Goal: Task Accomplishment & Management: Use online tool/utility

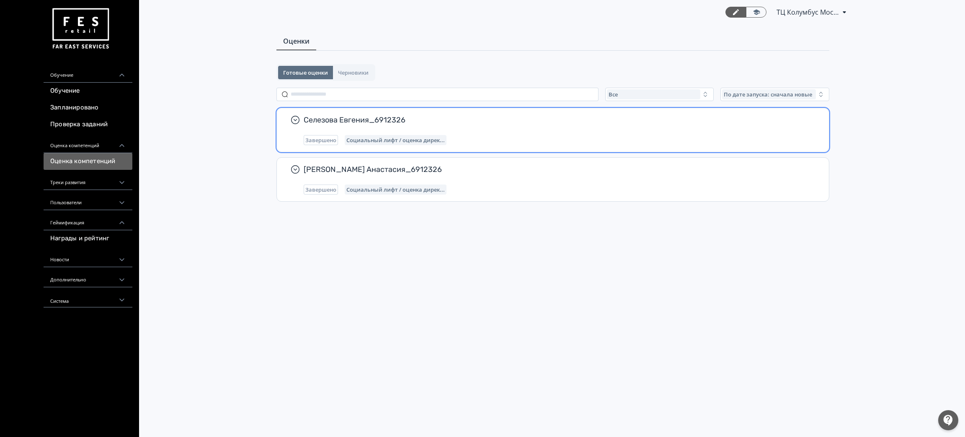
click at [355, 117] on span "Селезова Евгения_6912326" at bounding box center [556, 120] width 505 height 10
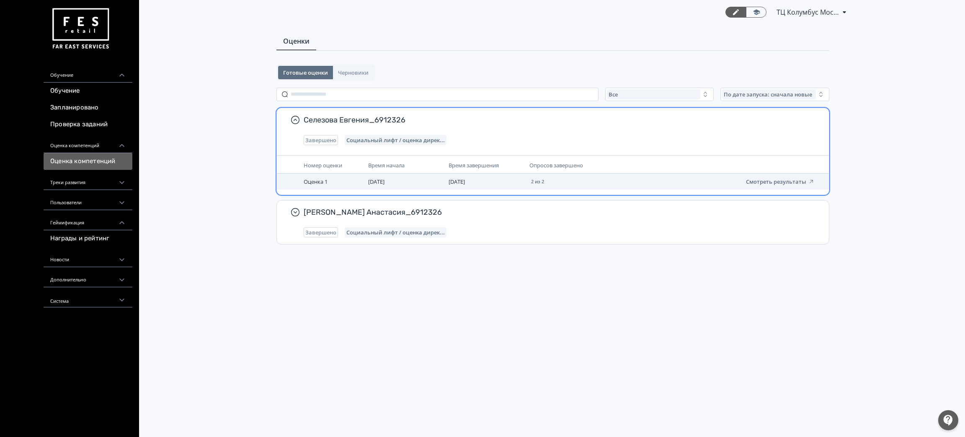
click at [403, 183] on td "03.09.25" at bounding box center [405, 181] width 80 height 16
click at [765, 178] on button "Смотреть результаты" at bounding box center [780, 181] width 69 height 7
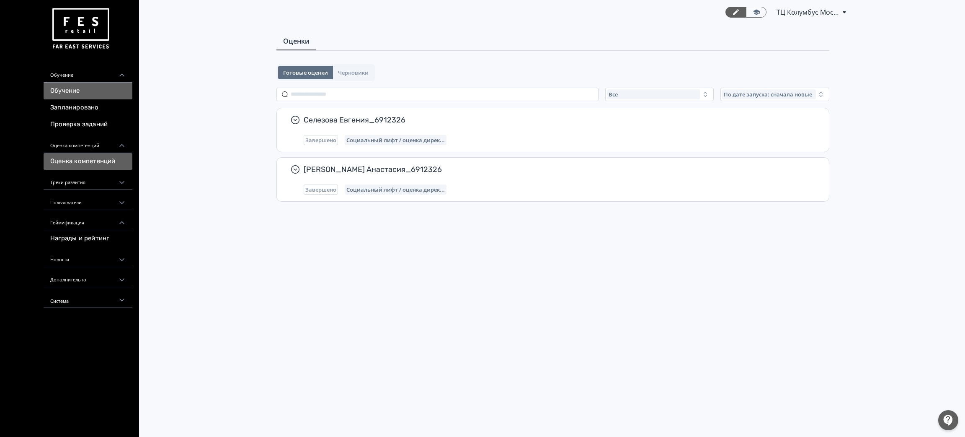
click at [95, 83] on link "Обучение" at bounding box center [88, 91] width 89 height 17
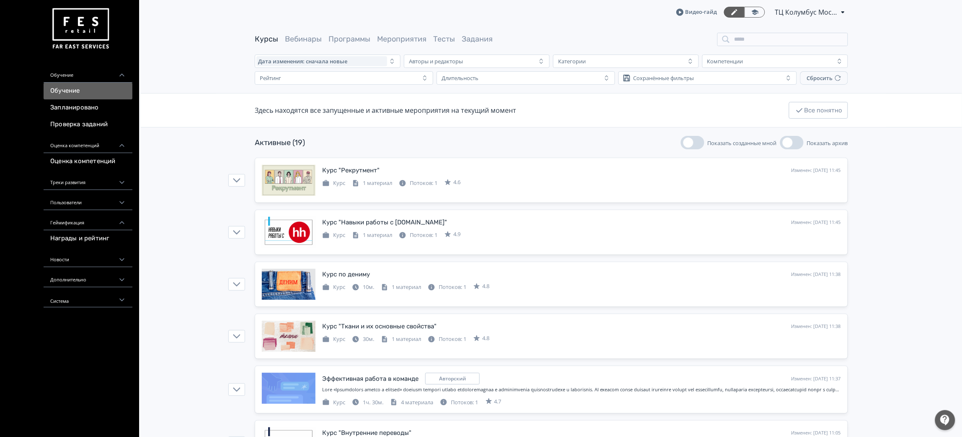
click at [98, 72] on div "Обучение" at bounding box center [88, 72] width 89 height 20
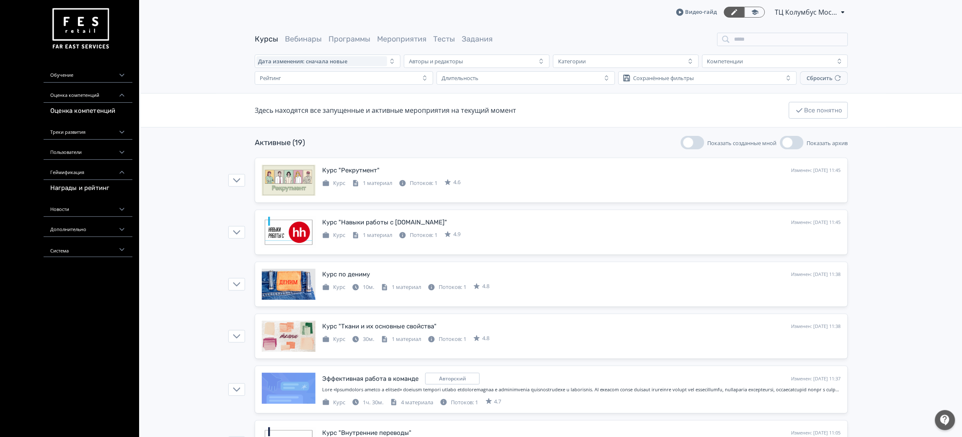
click at [98, 72] on div "Обучение" at bounding box center [88, 72] width 89 height 20
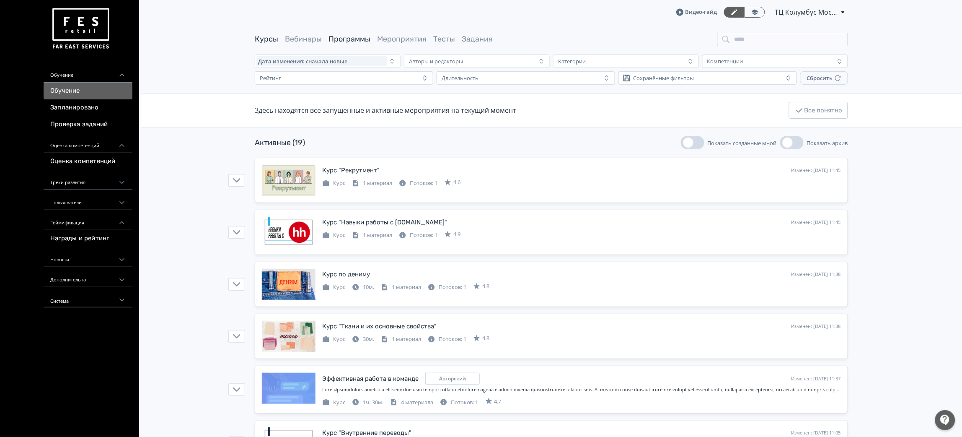
click at [351, 38] on link "Программы" at bounding box center [349, 38] width 42 height 9
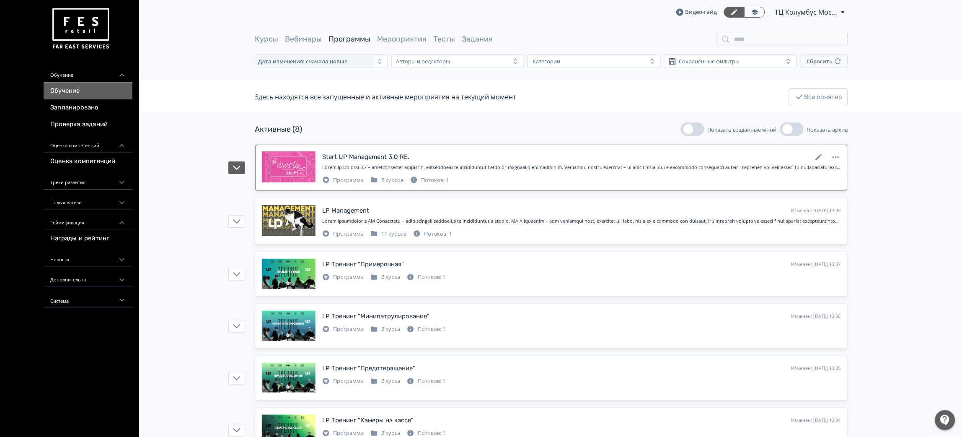
click at [385, 165] on div at bounding box center [581, 167] width 519 height 7
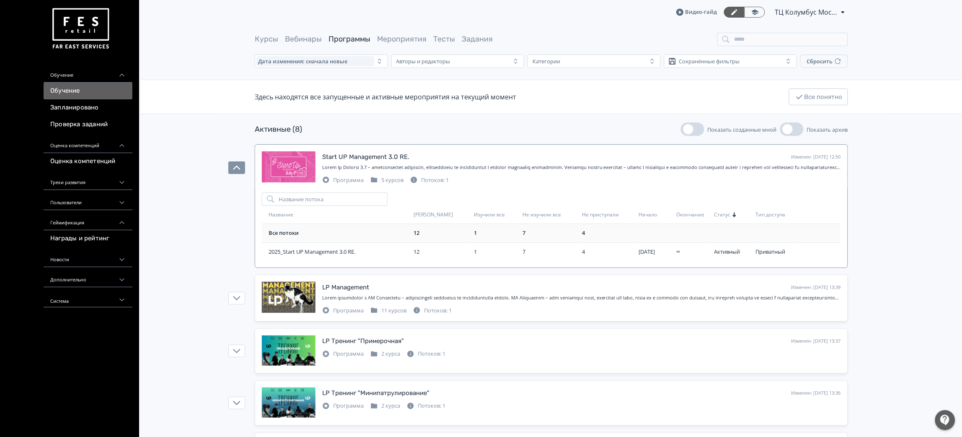
click at [429, 235] on div "12" at bounding box center [442, 233] width 57 height 8
click at [352, 258] on td "2025_Start UP Management 3.0 RE." at bounding box center [336, 251] width 148 height 18
click at [308, 255] on span "2025_Start UP Management 3.0 RE." at bounding box center [340, 252] width 142 height 8
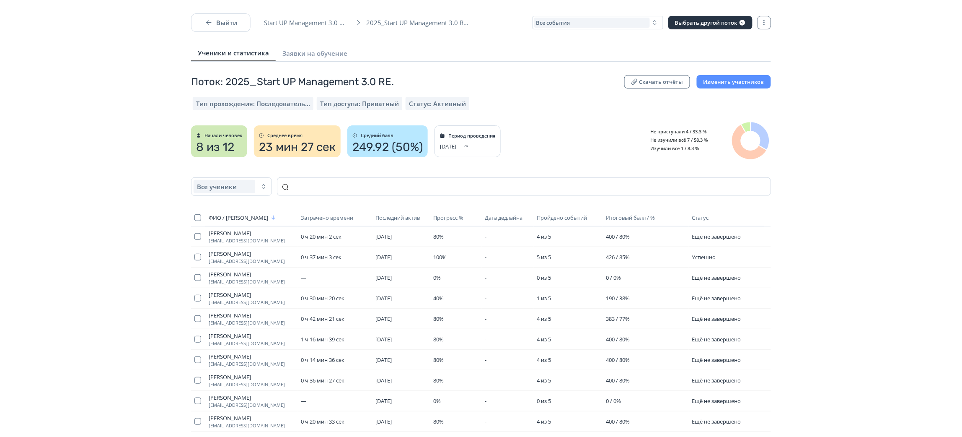
click at [798, 155] on div "Поток: 2025_Start UP Management 3.0 RE. Скачать отчёты Изменить участников Тип …" at bounding box center [481, 307] width 962 height 465
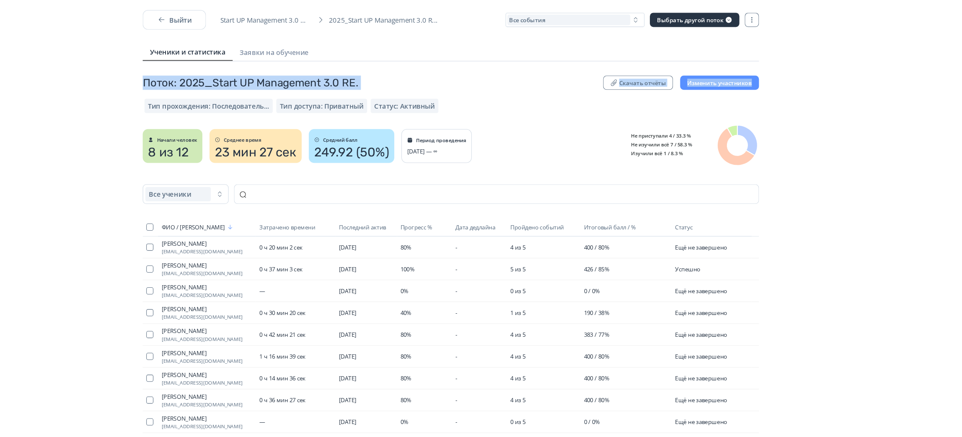
drag, startPoint x: 961, startPoint y: 20, endPoint x: 963, endPoint y: 63, distance: 42.8
click at [962, 63] on html "React App Выйти Start UP Management 3.0 RE. 2025_Start UP Management 3.0 R... В…" at bounding box center [481, 218] width 962 height 437
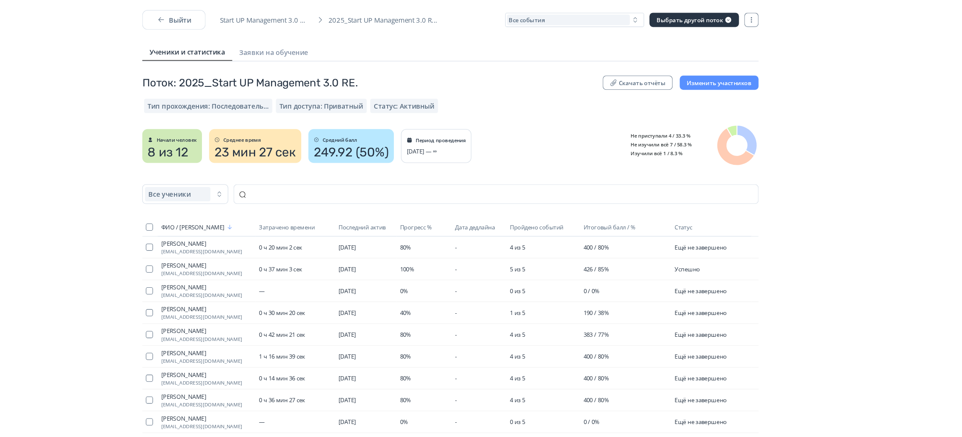
click at [867, 150] on div "Поток: 2025_Start UP Management 3.0 RE. Скачать отчёты Изменить участников Тип …" at bounding box center [481, 307] width 962 height 465
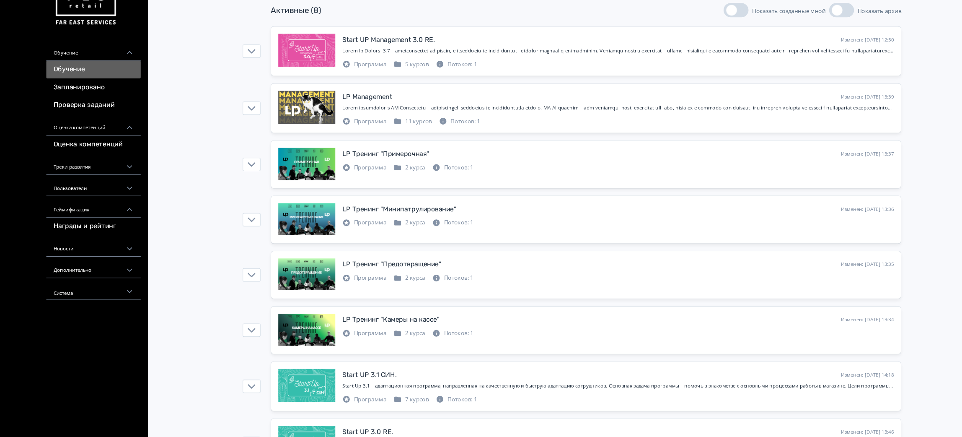
scroll to position [139, 0]
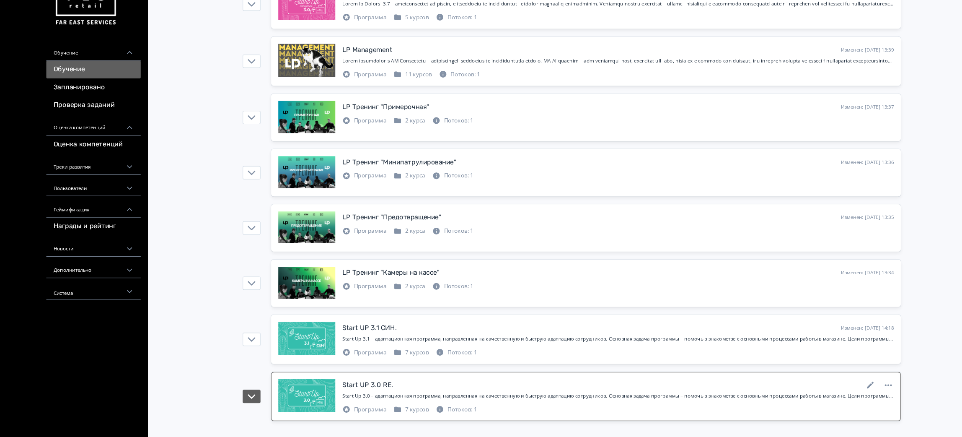
click at [533, 392] on div "Start UP 3.0 RE. Изменен: [DATE] 13:46" at bounding box center [581, 387] width 519 height 11
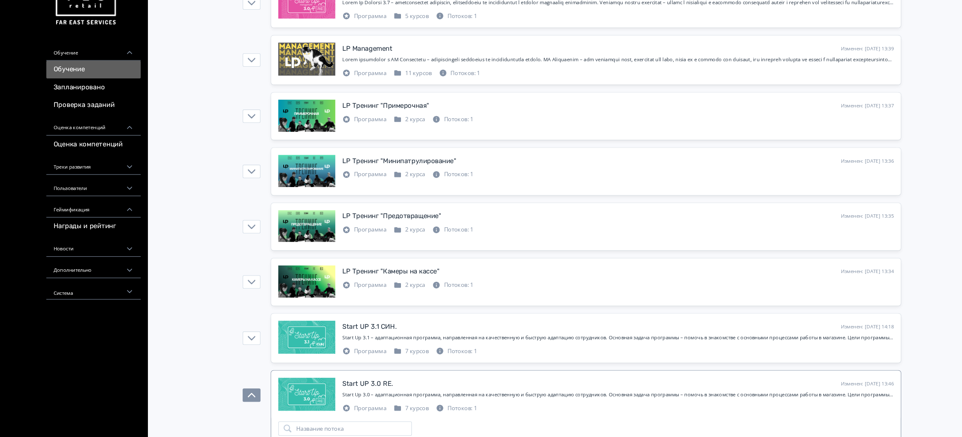
scroll to position [216, 0]
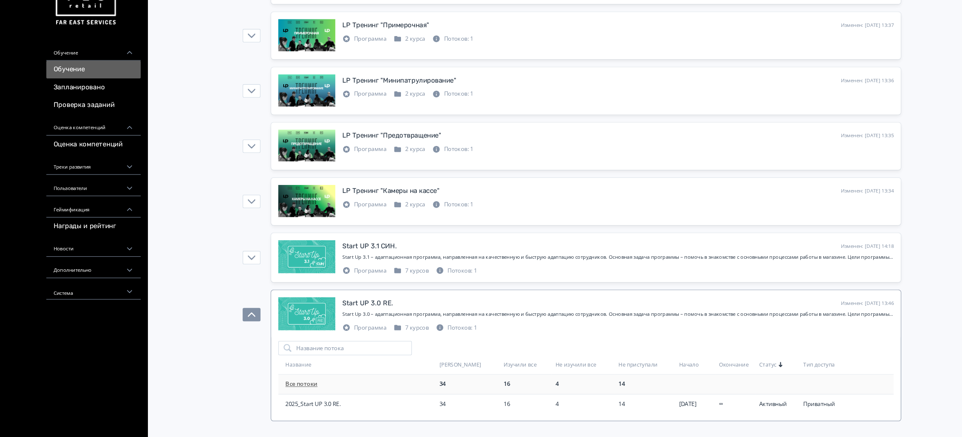
click at [288, 390] on div "Все потоки" at bounding box center [340, 387] width 142 height 8
click at [295, 406] on span "2025_Start UP 3.0 RE." at bounding box center [340, 405] width 142 height 8
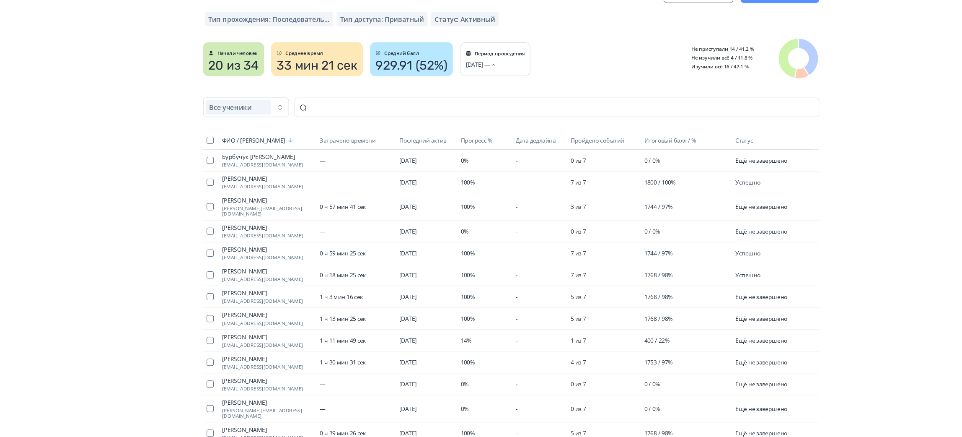
scroll to position [59, 0]
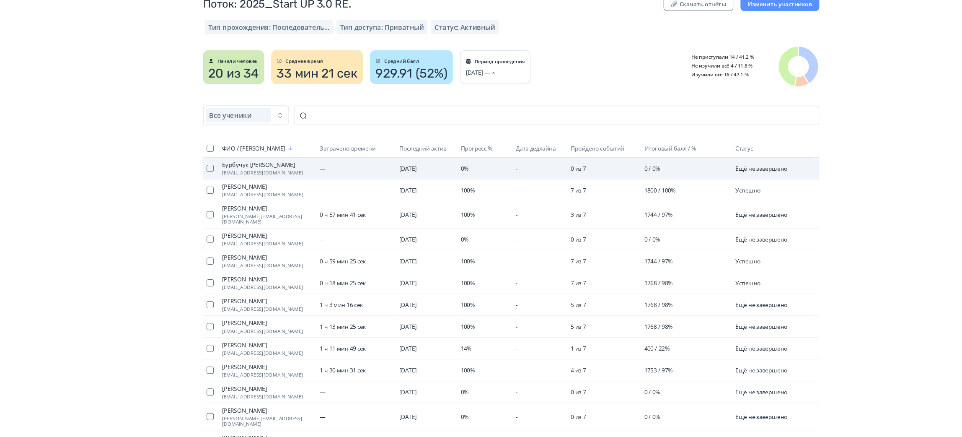
click at [237, 175] on span "Бурбучук [PERSON_NAME]" at bounding box center [251, 174] width 85 height 7
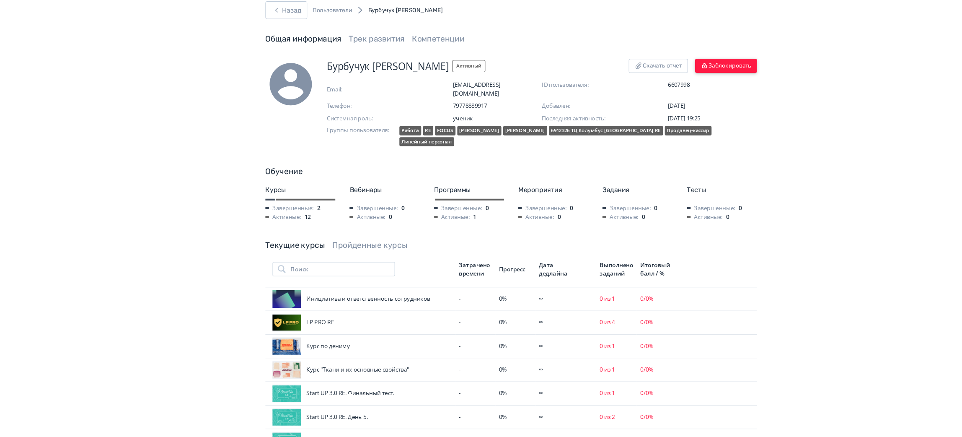
click at [685, 79] on button "Заблокировать" at bounding box center [683, 80] width 58 height 13
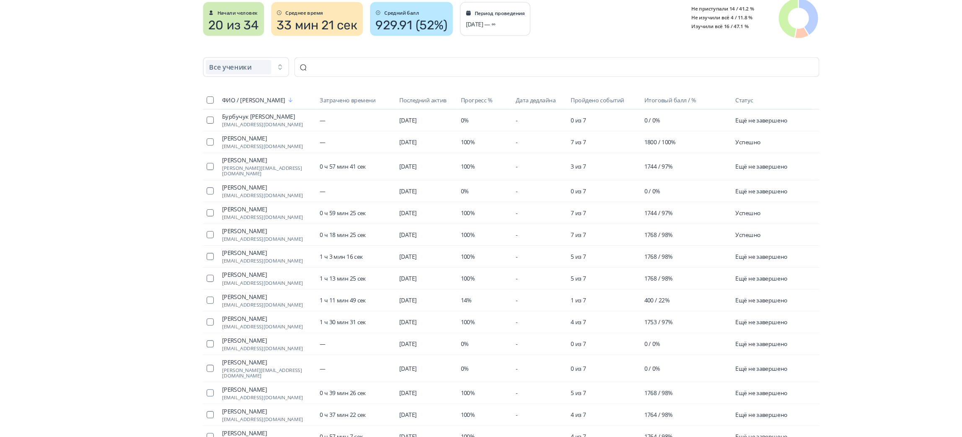
scroll to position [106, 0]
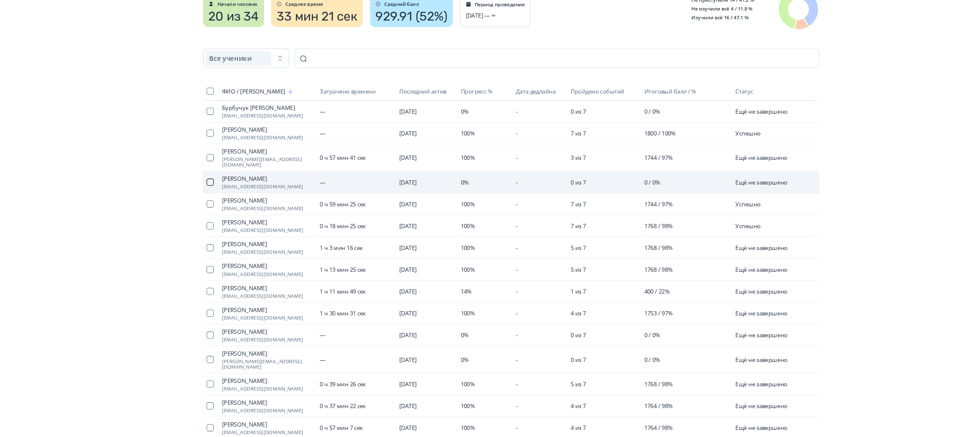
click at [201, 194] on button "button" at bounding box center [197, 197] width 7 height 7
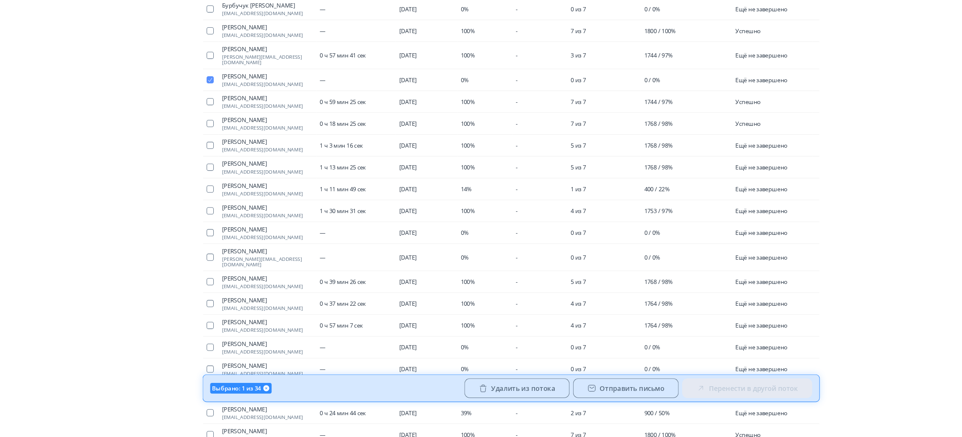
scroll to position [204, 0]
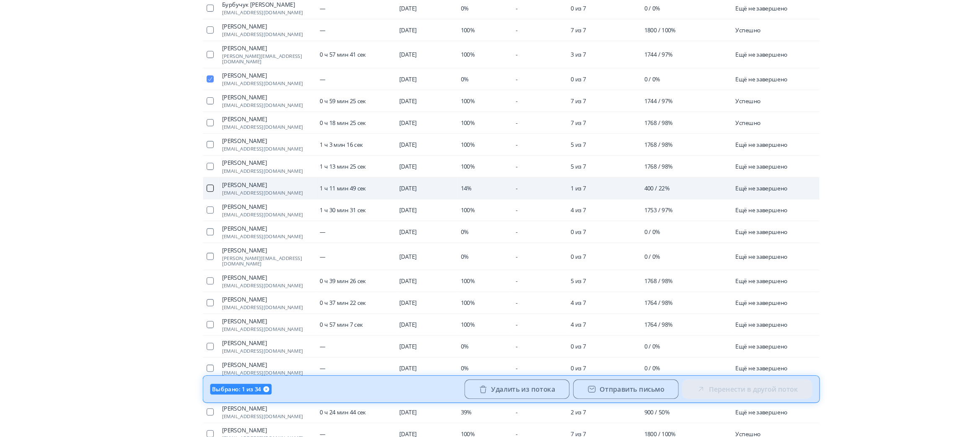
click at [196, 198] on button "button" at bounding box center [197, 201] width 7 height 7
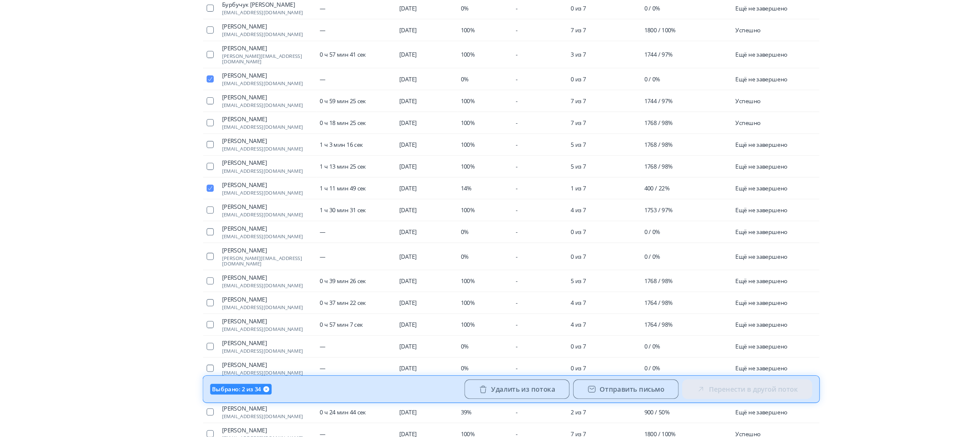
drag, startPoint x: 902, startPoint y: 148, endPoint x: 904, endPoint y: 181, distance: 33.1
click at [904, 181] on div "Поток: 2025_Start UP 3.0 RE. Скачать отчёты Изменить участников Тип прохождения…" at bounding box center [481, 336] width 962 height 931
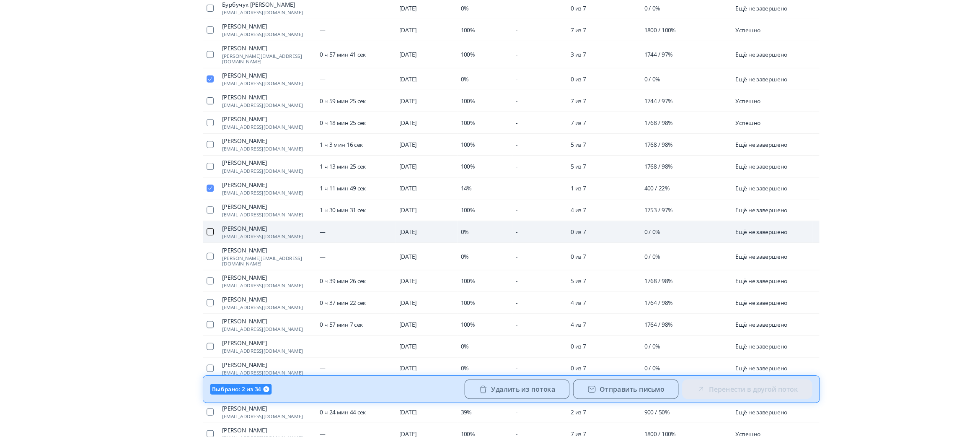
click at [199, 239] on button "button" at bounding box center [197, 242] width 7 height 7
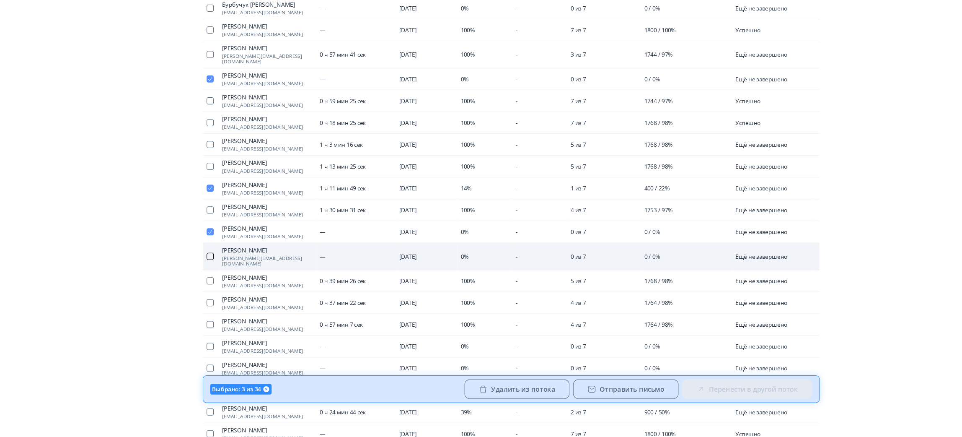
click at [200, 262] on button "button" at bounding box center [197, 265] width 7 height 7
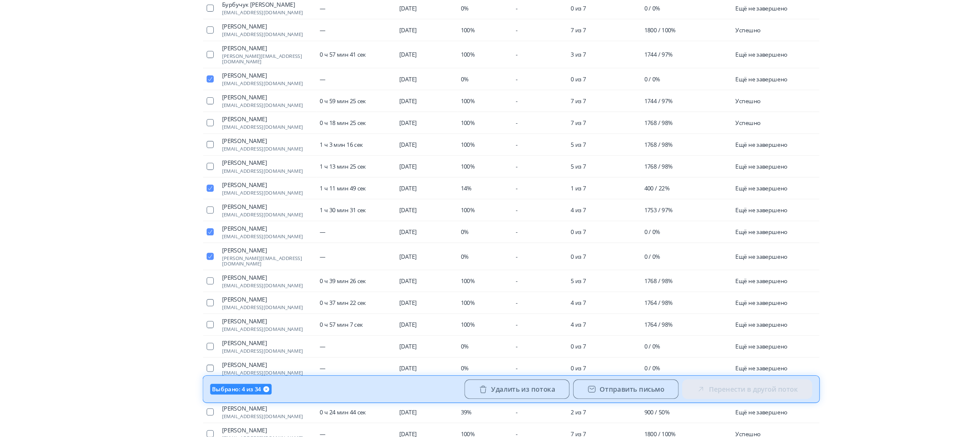
drag, startPoint x: 904, startPoint y: 203, endPoint x: 907, endPoint y: 230, distance: 27.0
click at [907, 230] on html "React App Выйти Start UP 3.0 RE. 2025_Start UP 3.0 RE. Все события Выбрать друг…" at bounding box center [481, 14] width 962 height 437
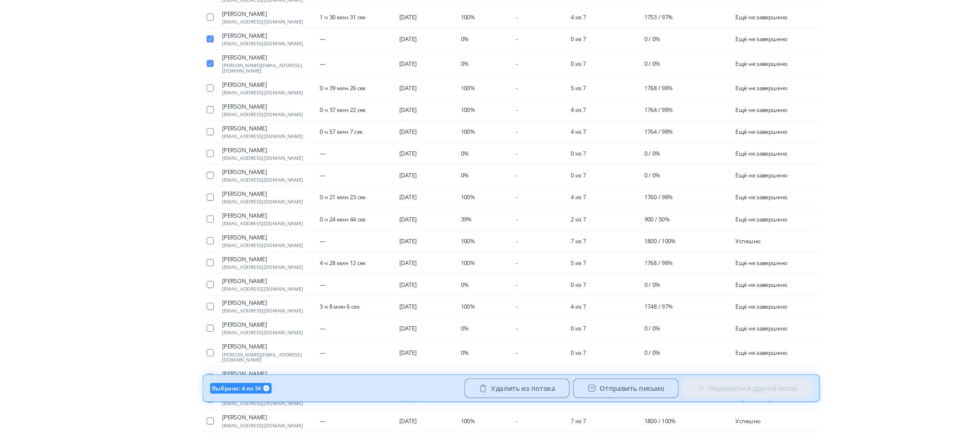
scroll to position [387, 0]
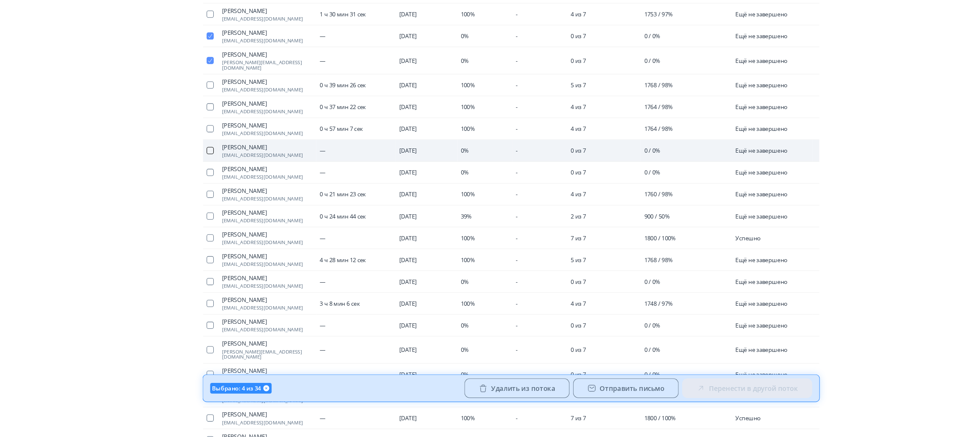
click at [199, 164] on button "button" at bounding box center [197, 167] width 7 height 7
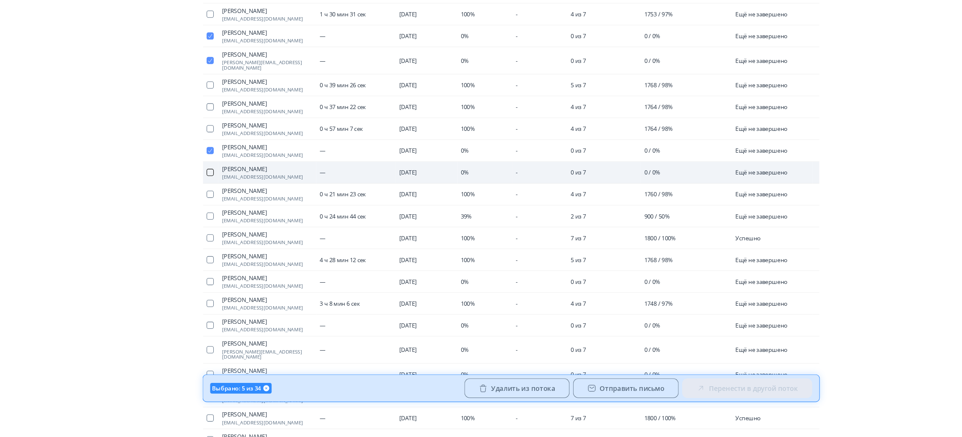
click at [196, 184] on button "button" at bounding box center [197, 187] width 7 height 7
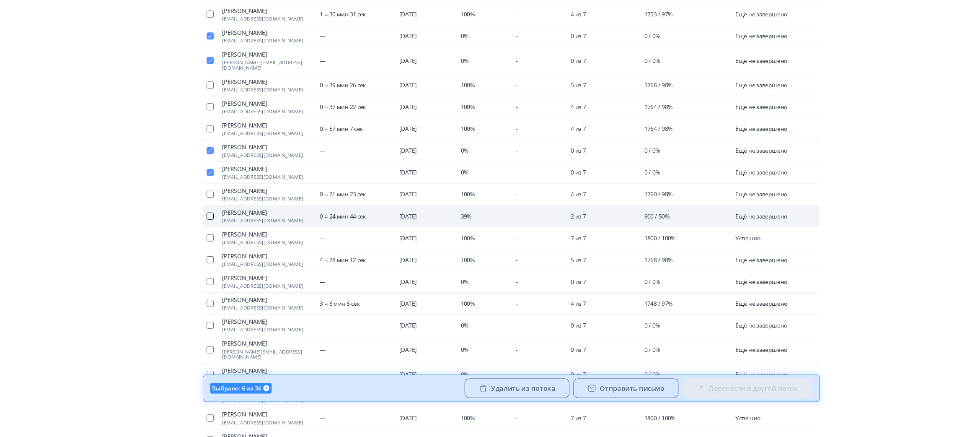
click at [196, 225] on button "button" at bounding box center [197, 228] width 7 height 7
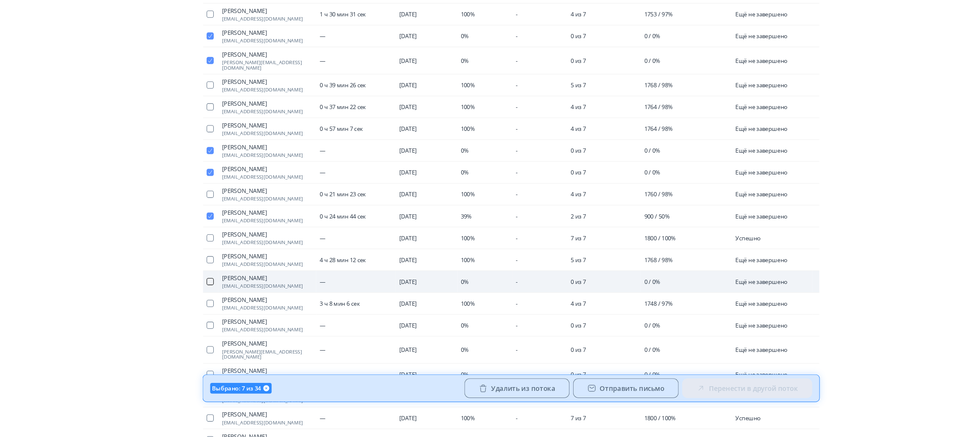
click at [199, 287] on button "button" at bounding box center [197, 290] width 7 height 7
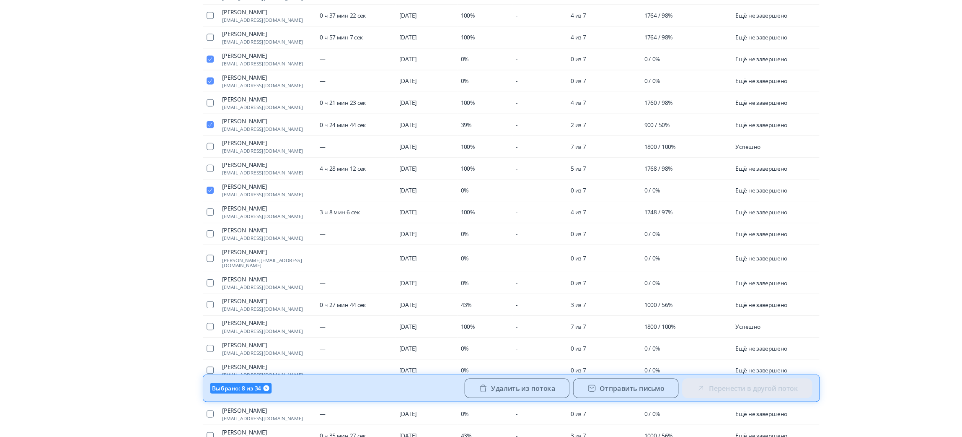
scroll to position [475, 0]
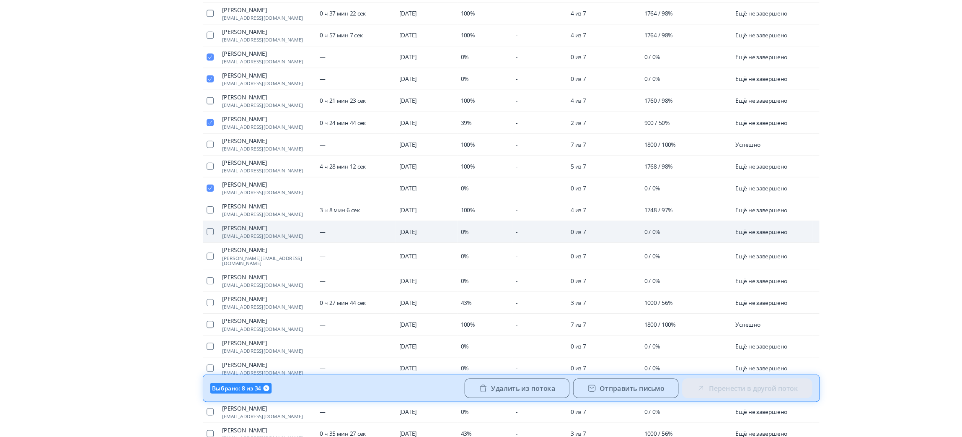
click at [201, 234] on td at bounding box center [198, 243] width 14 height 21
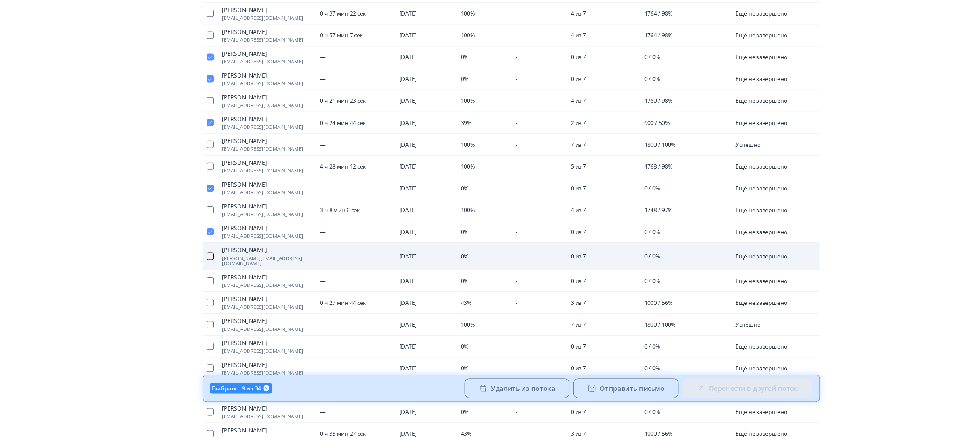
click at [198, 263] on button "button" at bounding box center [197, 266] width 7 height 7
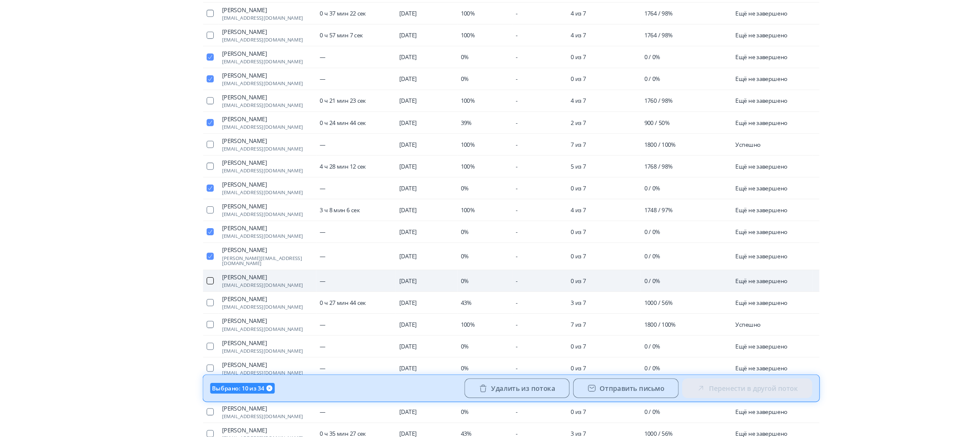
click at [196, 286] on button "button" at bounding box center [197, 289] width 7 height 7
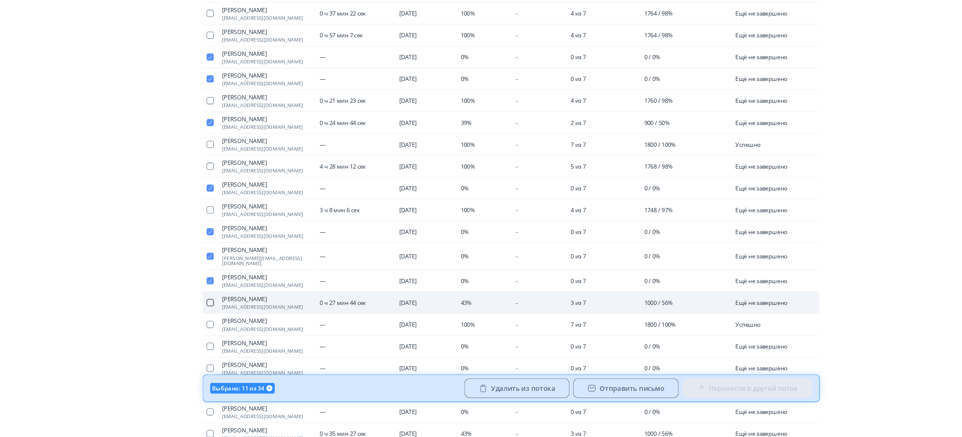
click at [198, 307] on button "button" at bounding box center [197, 310] width 7 height 7
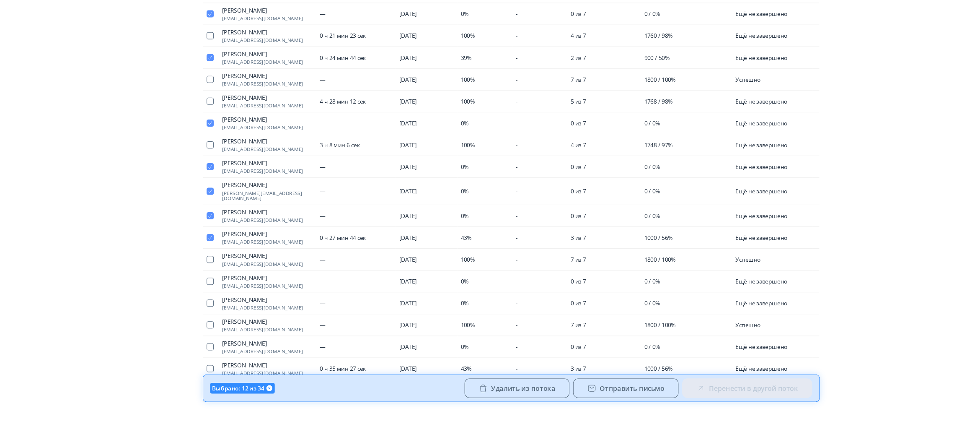
scroll to position [556, 0]
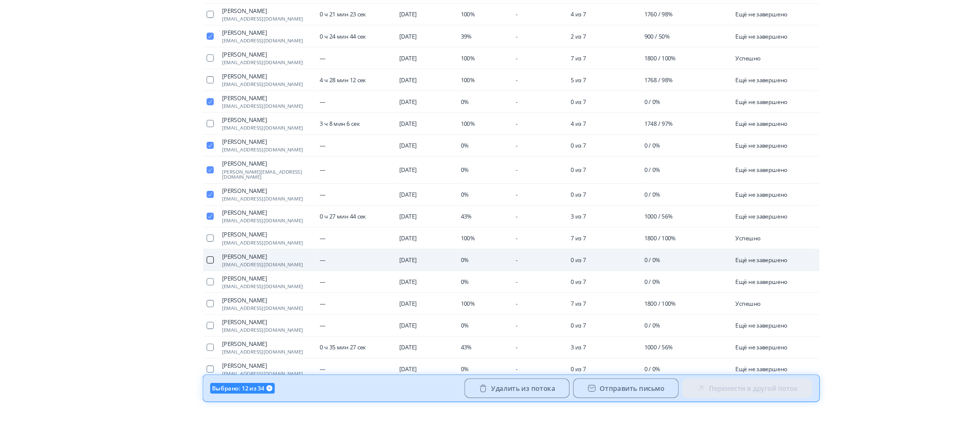
click at [195, 266] on button "button" at bounding box center [197, 269] width 7 height 7
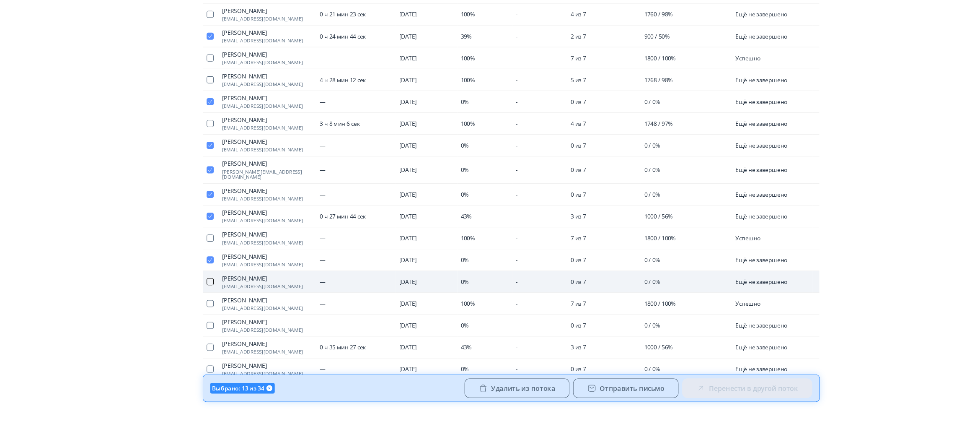
click at [199, 287] on button "button" at bounding box center [197, 290] width 7 height 7
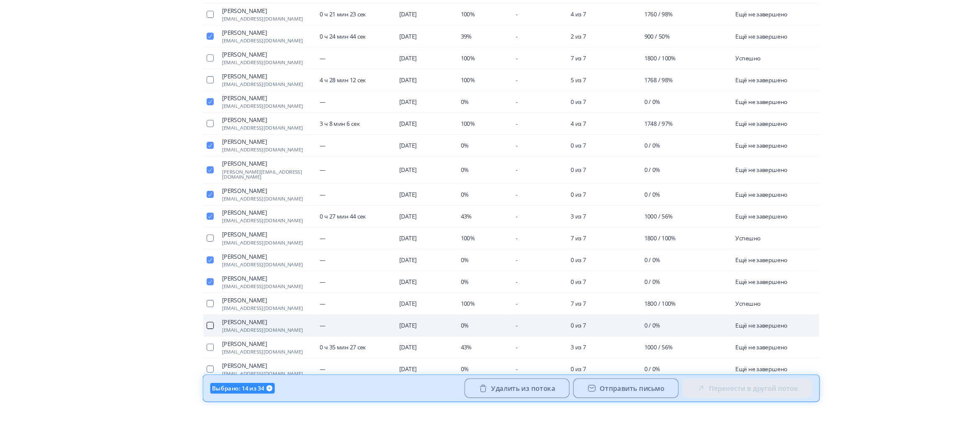
click at [196, 328] on button "button" at bounding box center [197, 331] width 7 height 7
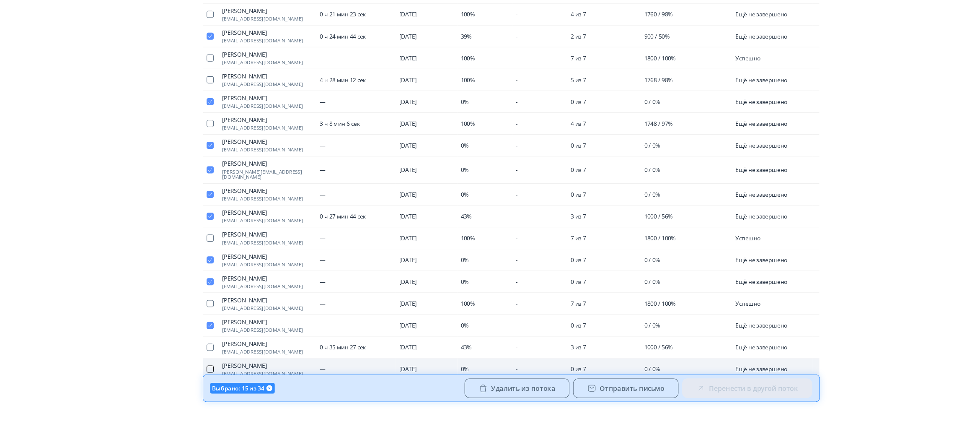
click at [199, 369] on button "button" at bounding box center [197, 372] width 7 height 7
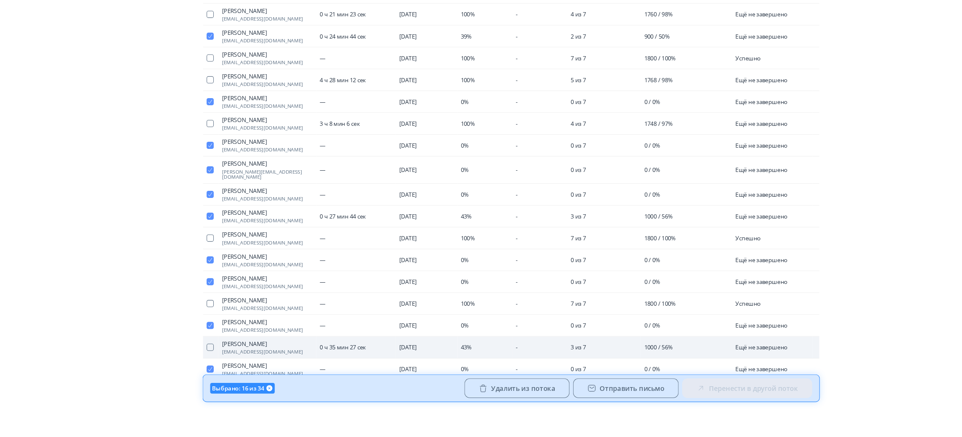
click at [244, 345] on span "[PERSON_NAME]" at bounding box center [251, 348] width 85 height 7
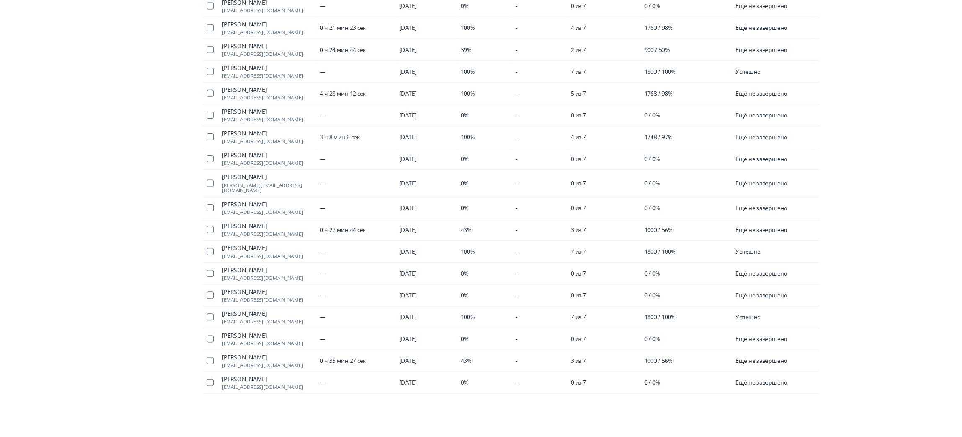
scroll to position [556, 0]
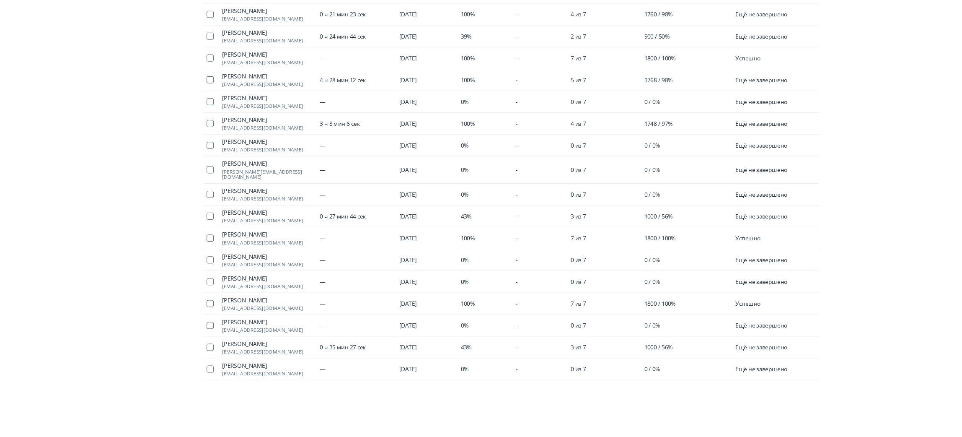
drag, startPoint x: 900, startPoint y: 373, endPoint x: 893, endPoint y: 341, distance: 33.5
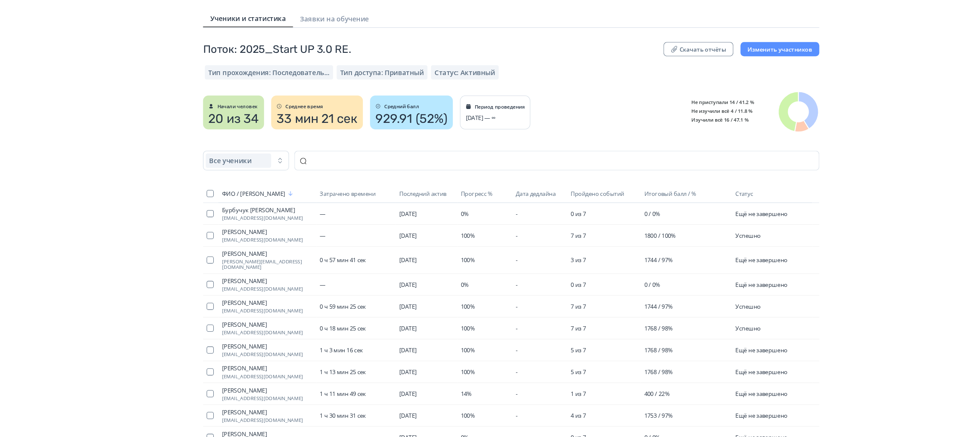
scroll to position [0, 0]
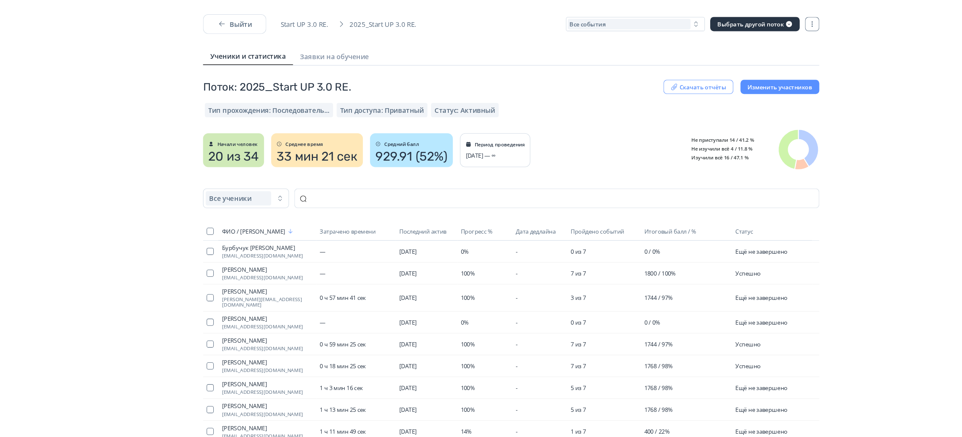
click at [671, 81] on button "Скачать отчёты" at bounding box center [657, 81] width 66 height 13
click at [634, 98] on span "Общая статистика" at bounding box center [614, 103] width 60 height 10
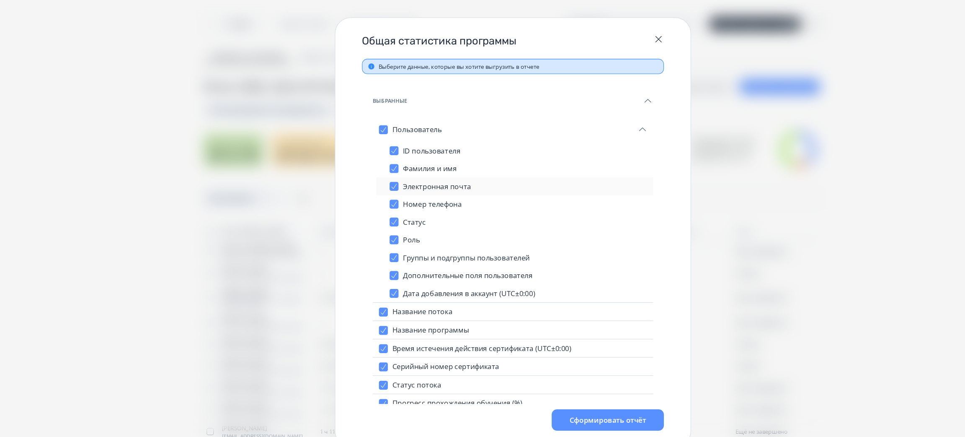
click at [370, 168] on div at bounding box center [371, 175] width 8 height 15
click at [374, 176] on button "button" at bounding box center [371, 175] width 8 height 8
click at [370, 186] on div at bounding box center [371, 191] width 8 height 15
click at [373, 196] on div at bounding box center [371, 191] width 8 height 15
click at [369, 191] on button "button" at bounding box center [371, 192] width 8 height 8
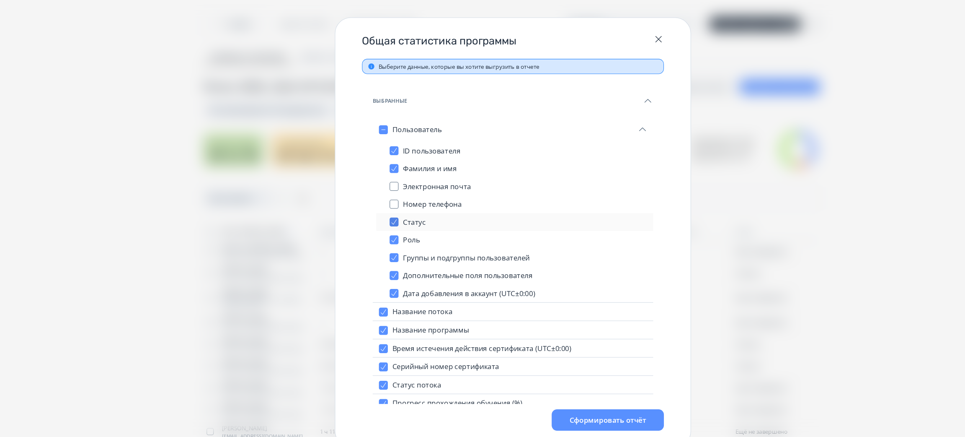
click at [369, 207] on button "button" at bounding box center [371, 208] width 8 height 8
click at [371, 227] on button "button" at bounding box center [371, 225] width 8 height 8
click at [371, 238] on button "button" at bounding box center [371, 242] width 8 height 8
click at [374, 257] on button "button" at bounding box center [371, 259] width 8 height 8
click at [373, 277] on button "button" at bounding box center [371, 275] width 8 height 8
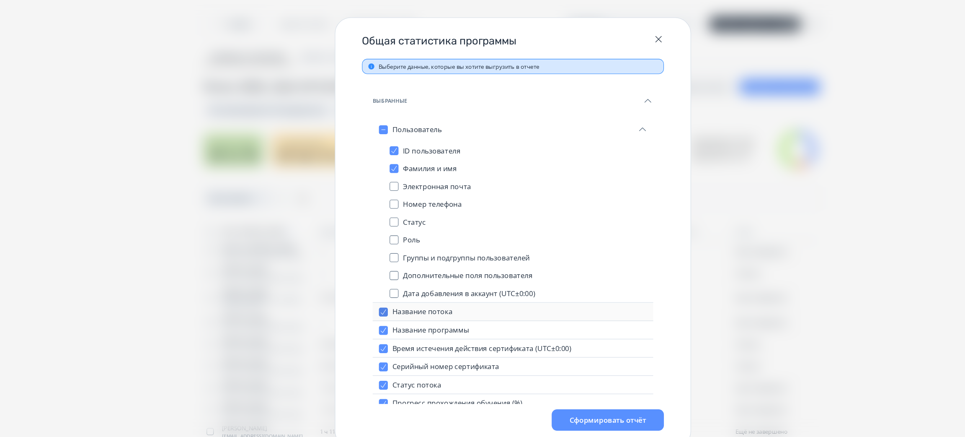
click at [361, 297] on button "button" at bounding box center [361, 293] width 8 height 8
click at [361, 292] on button "button" at bounding box center [361, 293] width 8 height 8
click at [361, 296] on button "button" at bounding box center [361, 293] width 8 height 8
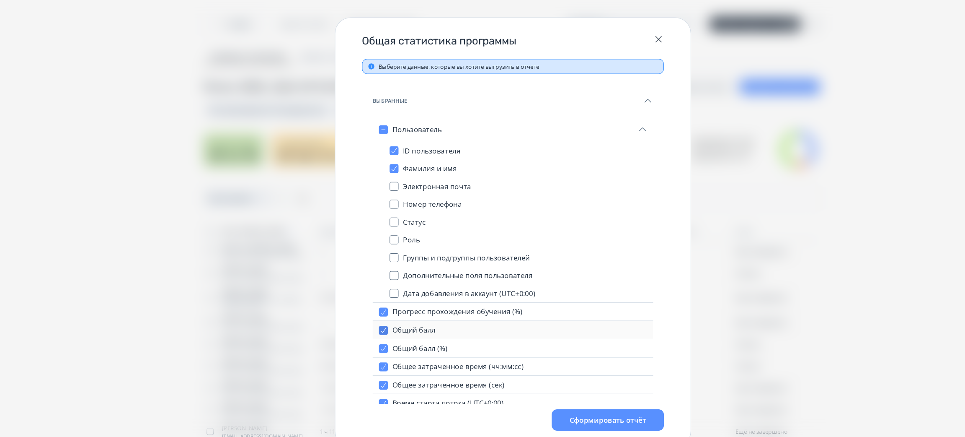
click at [359, 310] on button "button" at bounding box center [361, 310] width 8 height 8
click at [361, 308] on button "button" at bounding box center [361, 310] width 8 height 8
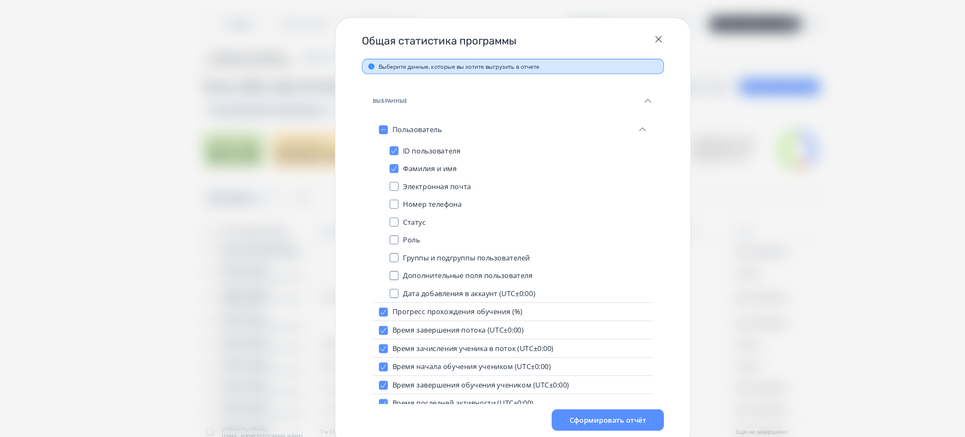
click at [361, 308] on button "button" at bounding box center [361, 310] width 8 height 8
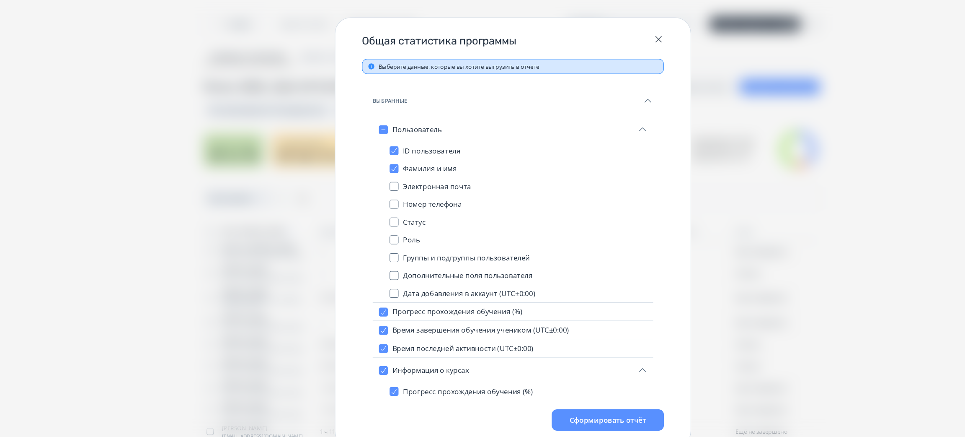
click at [361, 308] on button "button" at bounding box center [361, 310] width 8 height 8
click at [362, 312] on button "button" at bounding box center [361, 314] width 8 height 8
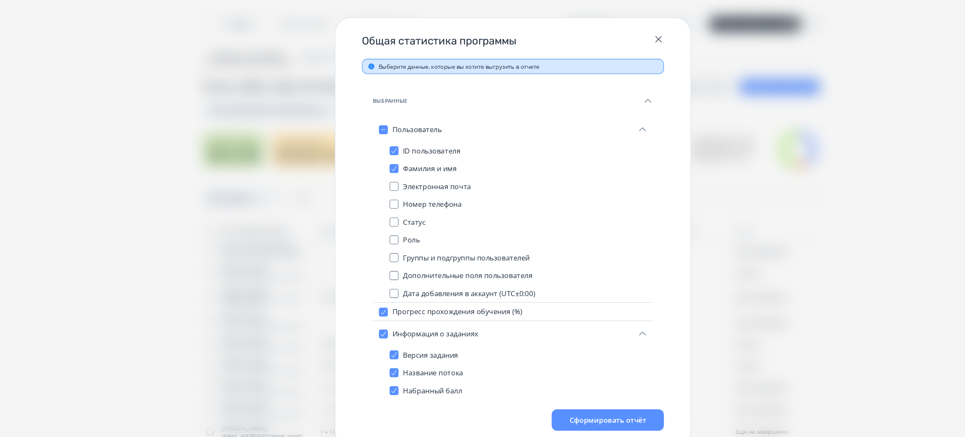
click at [362, 312] on button "button" at bounding box center [361, 314] width 8 height 8
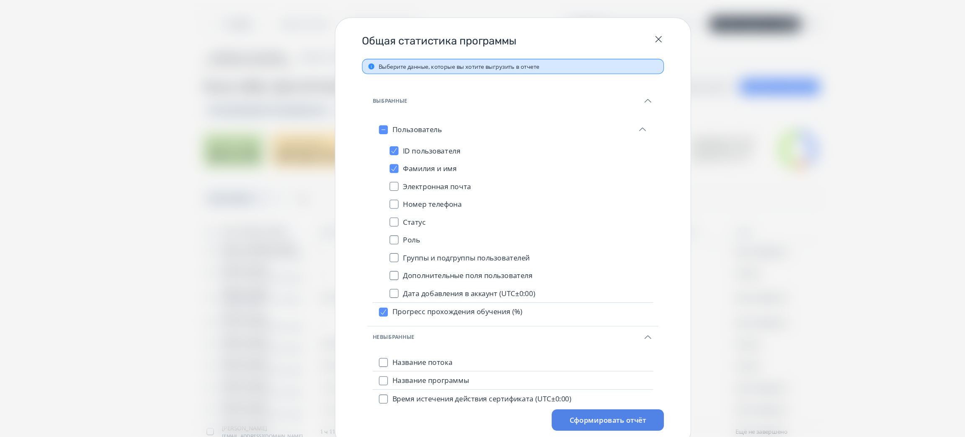
click at [571, 393] on button "Сформировать отчёт" at bounding box center [572, 395] width 106 height 20
